Goal: Task Accomplishment & Management: Manage account settings

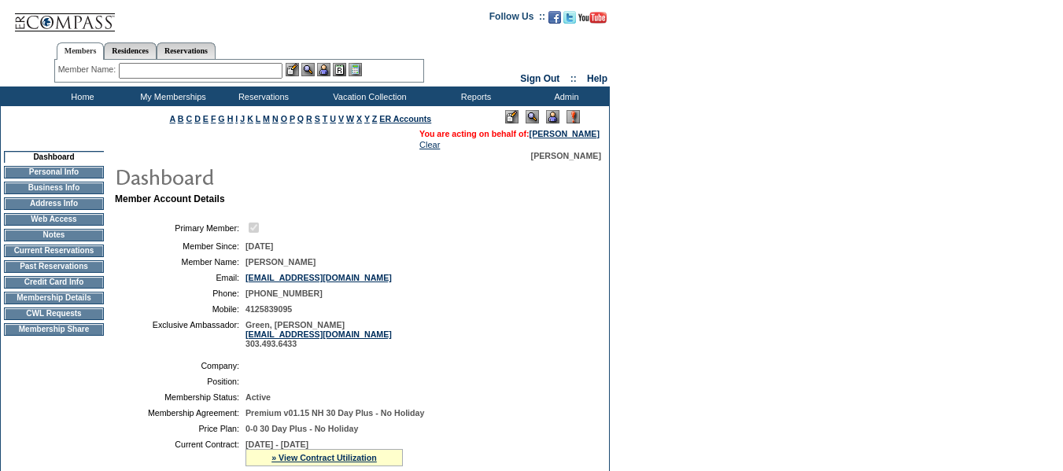
click at [63, 257] on td "Current Reservations" at bounding box center [54, 251] width 100 height 13
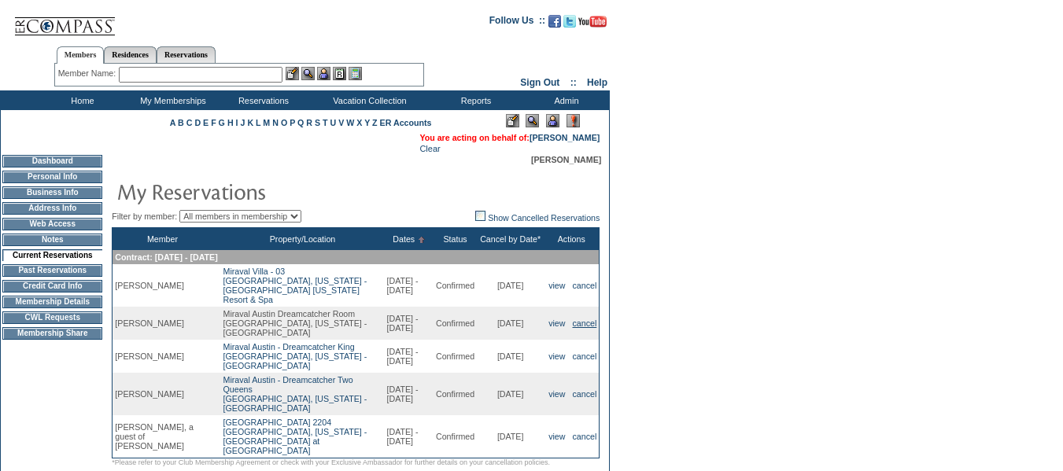
click at [582, 328] on link "cancel" at bounding box center [585, 323] width 24 height 9
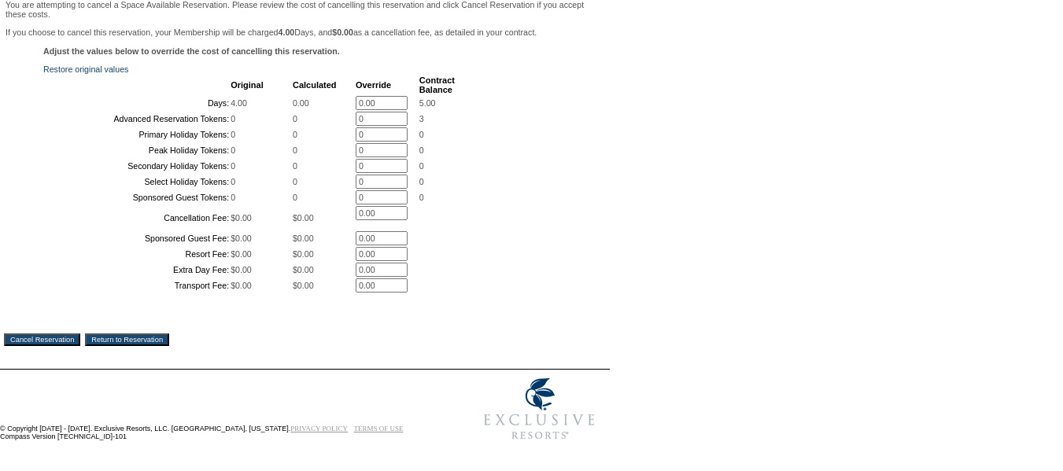
scroll to position [315, 0]
drag, startPoint x: 57, startPoint y: 427, endPoint x: 617, endPoint y: 79, distance: 659.7
click at [57, 346] on input "Cancel Reservation" at bounding box center [42, 340] width 76 height 13
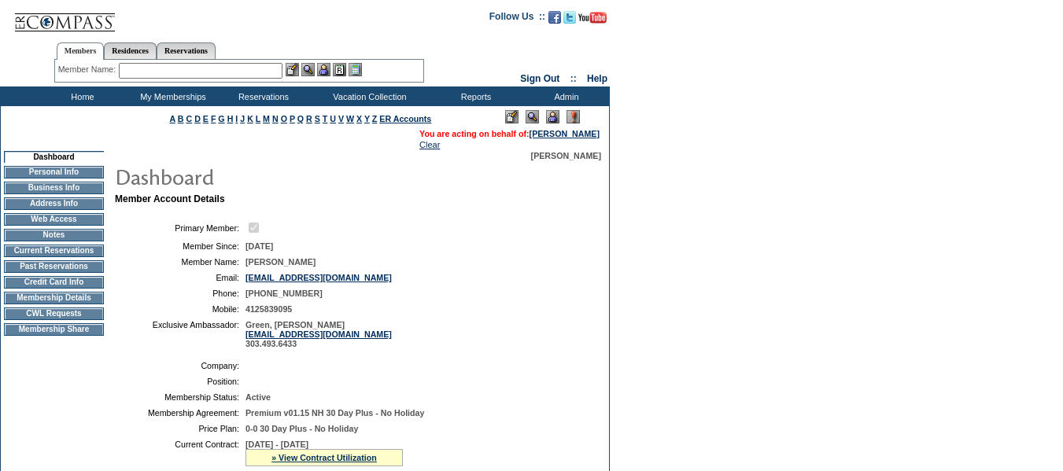
click at [94, 257] on td "Current Reservations" at bounding box center [54, 251] width 100 height 13
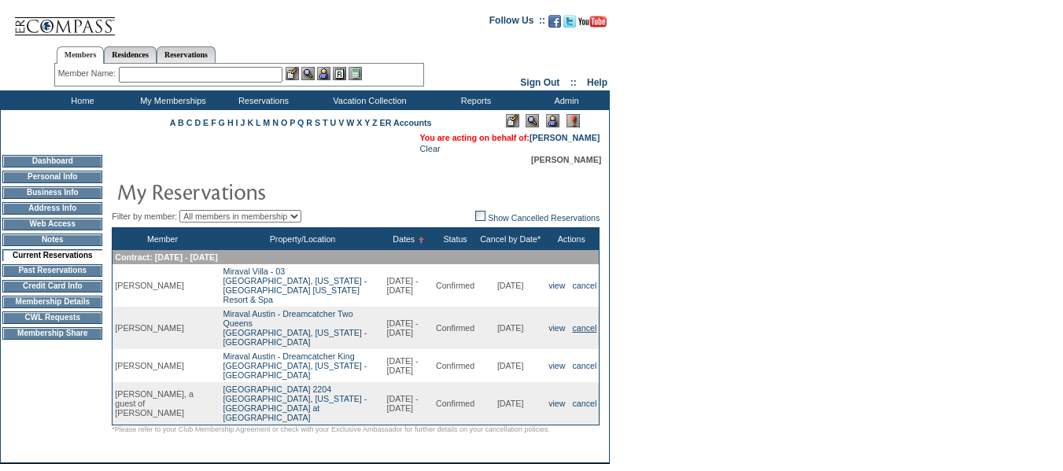
click at [584, 328] on link "cancel" at bounding box center [585, 327] width 24 height 9
